Goal: Task Accomplishment & Management: Manage account settings

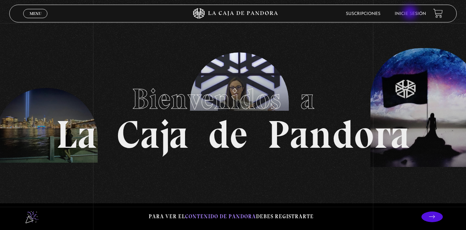
click at [411, 13] on link "Inicie sesión" at bounding box center [410, 14] width 31 height 4
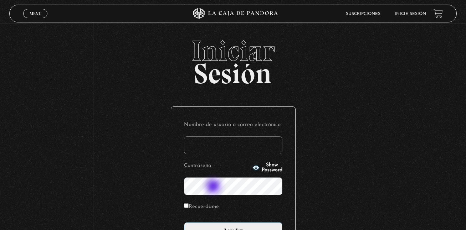
scroll to position [0, 0]
type input "kalebgonzalezcruz@gmail.com"
click at [186, 206] on div "Nombre de usuario o correo electrónico kalebgonzalezcruz@gmail.com Contraseña S…" at bounding box center [233, 180] width 124 height 146
click at [192, 206] on label "Recuérdame" at bounding box center [201, 207] width 35 height 11
click at [189, 206] on input "Recuérdame" at bounding box center [186, 206] width 5 height 5
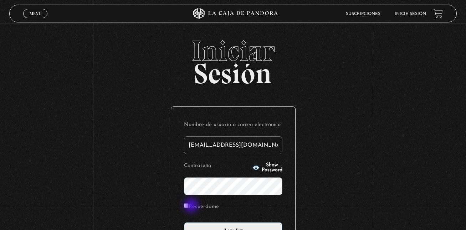
checkbox input "true"
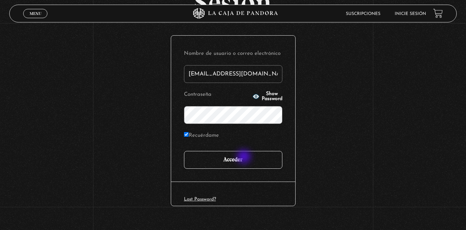
click at [245, 158] on input "Acceder" at bounding box center [233, 160] width 98 height 18
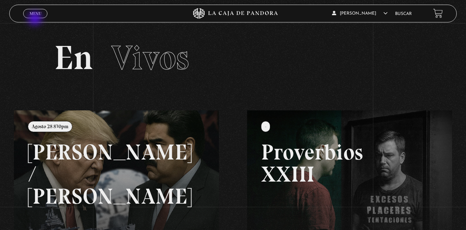
click at [36, 19] on div "Menu Cerrar" at bounding box center [93, 13] width 140 height 17
click at [37, 13] on span "Menu" at bounding box center [36, 13] width 12 height 4
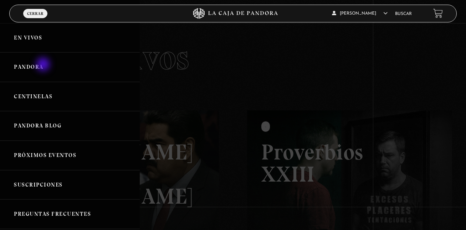
click at [44, 65] on link "Pandora" at bounding box center [70, 67] width 140 height 30
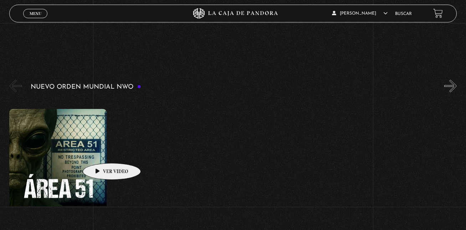
scroll to position [107, 0]
